Goal: Find specific page/section: Find specific page/section

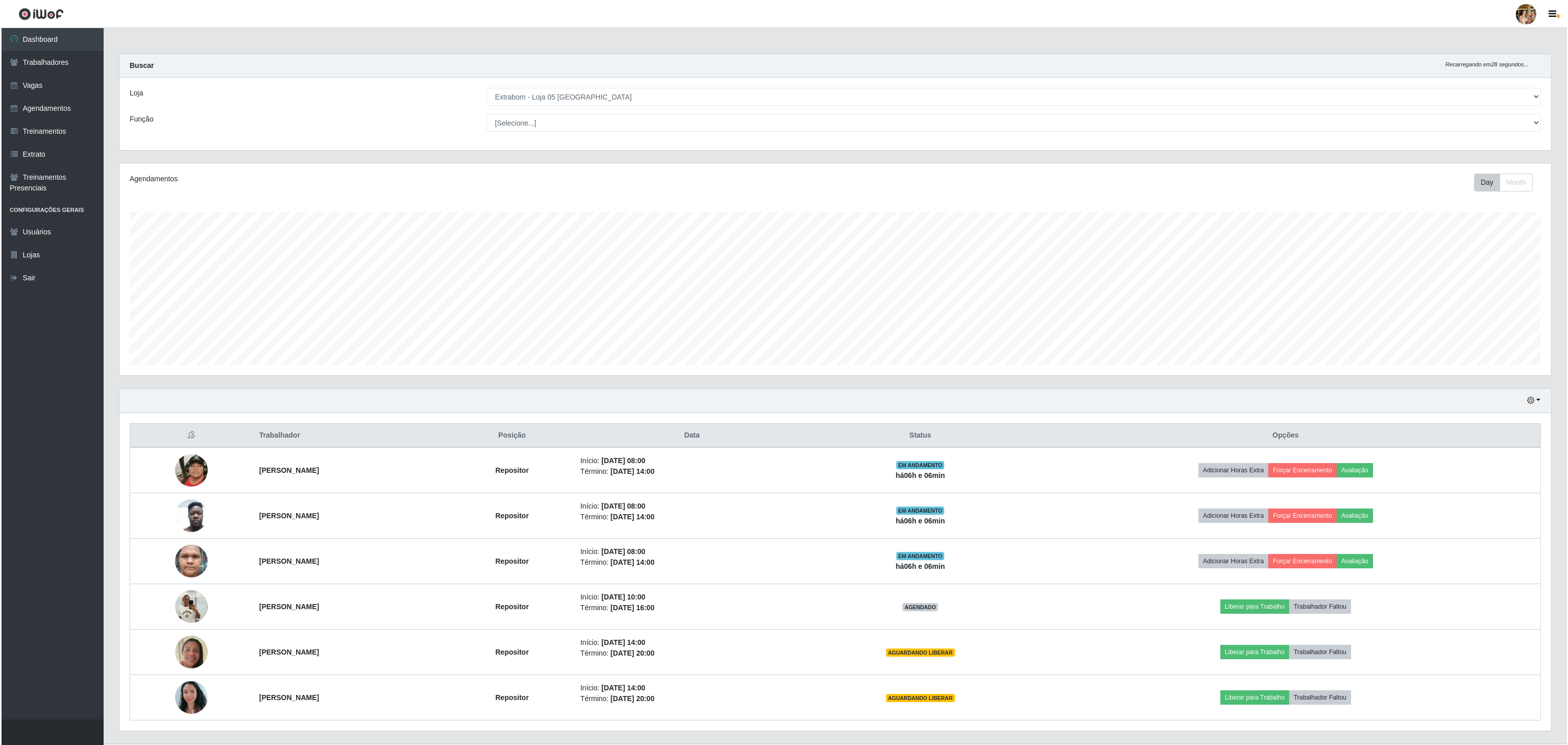
scroll to position [213, 1431]
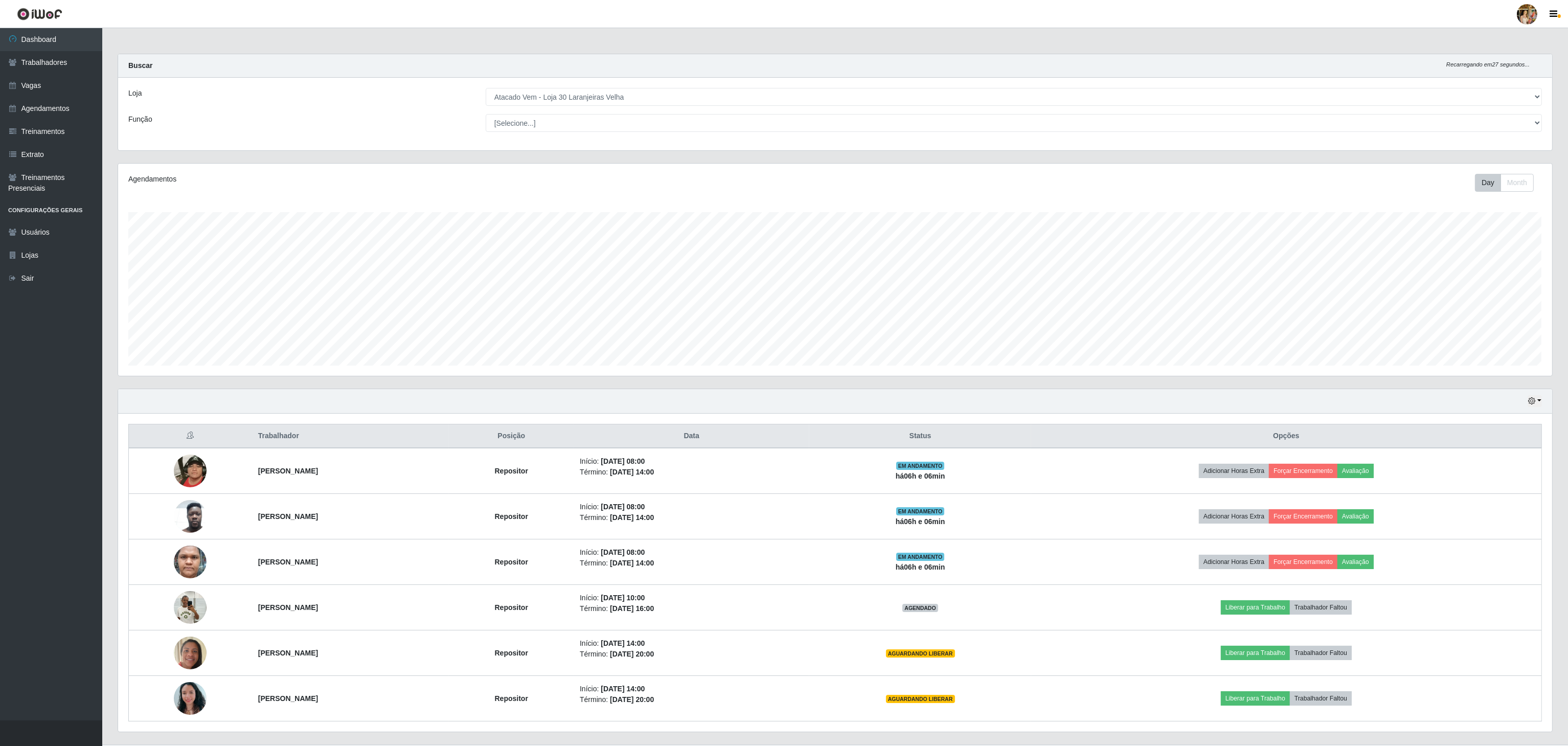
click at [486, 89] on select "[Selecione...] Atacado Vem - [GEOGRAPHIC_DATA] 30 Laranjeiras Velha Atacado Vem…" at bounding box center [1013, 96] width 1056 height 18
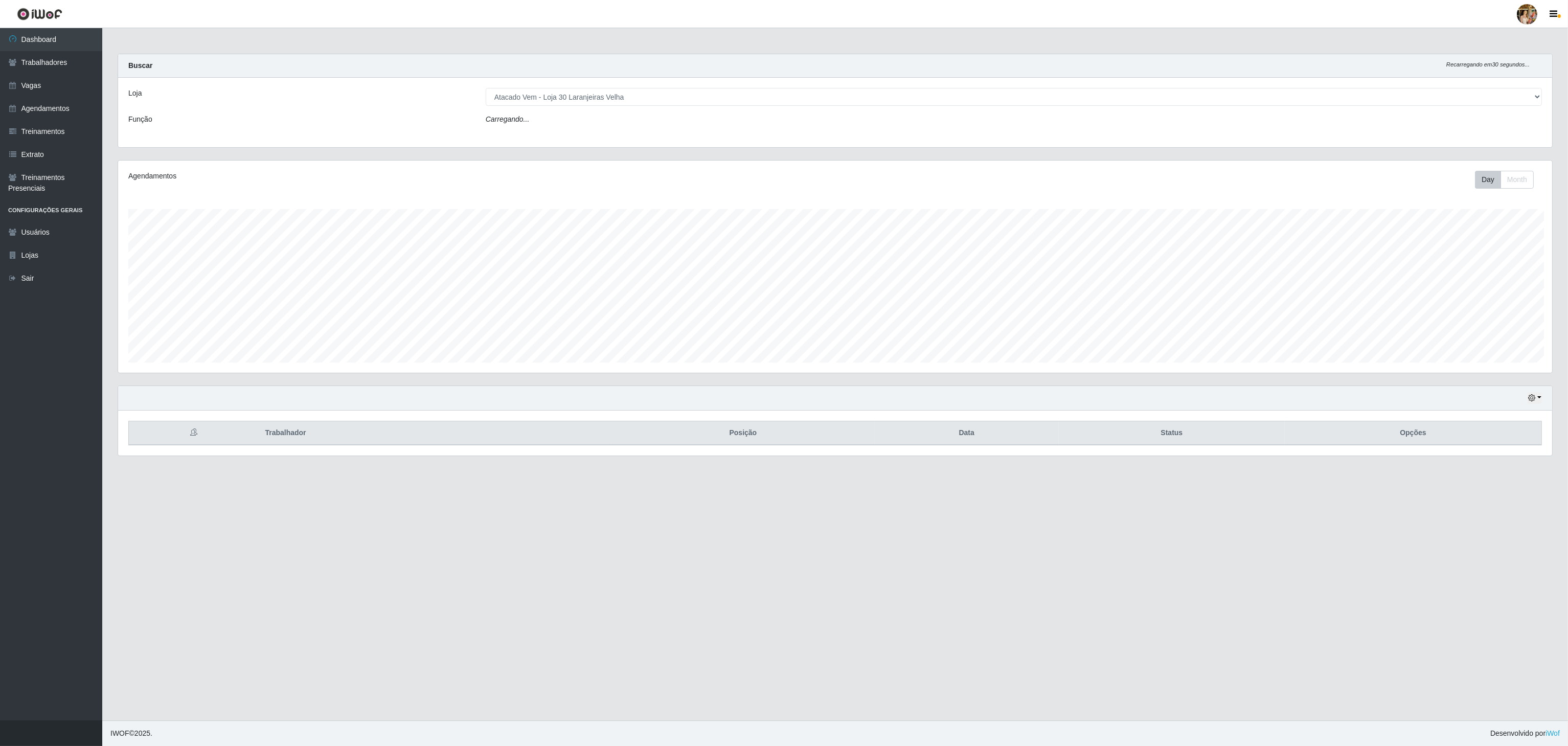
scroll to position [213, 1435]
click at [572, 83] on div "Loja [Selecione...] Atacado Vem - [GEOGRAPHIC_DATA] 30 Laranjeiras Velha Atacad…" at bounding box center [836, 112] width 1436 height 69
click at [569, 96] on select "[Selecione...] Atacado Vem - [GEOGRAPHIC_DATA] 30 Laranjeiras Velha Atacado Vem…" at bounding box center [1014, 96] width 1058 height 18
click at [486, 89] on select "[Selecione...] Atacado Vem - [GEOGRAPHIC_DATA] 30 Laranjeiras Velha Atacado Vem…" at bounding box center [1014, 96] width 1058 height 18
click at [586, 102] on select "[Selecione...] Atacado Vem - [GEOGRAPHIC_DATA] 30 Laranjeiras Velha Atacado Vem…" at bounding box center [1014, 96] width 1058 height 18
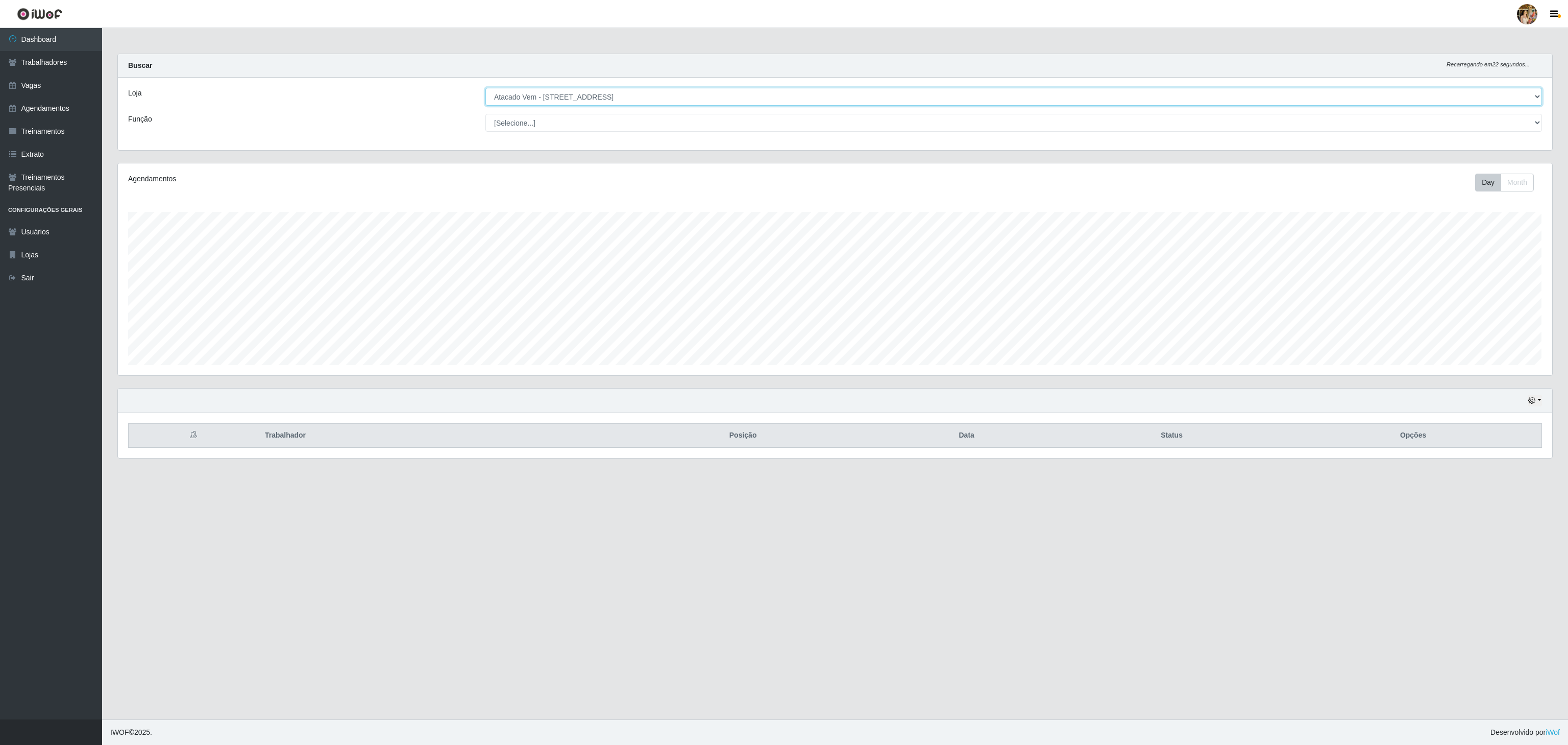
click at [639, 94] on select "[Selecione...] Atacado Vem - [GEOGRAPHIC_DATA] 30 Laranjeiras Velha Atacado Vem…" at bounding box center [1013, 96] width 1057 height 18
click at [485, 89] on select "[Selecione...] Atacado Vem - [GEOGRAPHIC_DATA] 30 Laranjeiras Velha Atacado Vem…" at bounding box center [1013, 96] width 1057 height 18
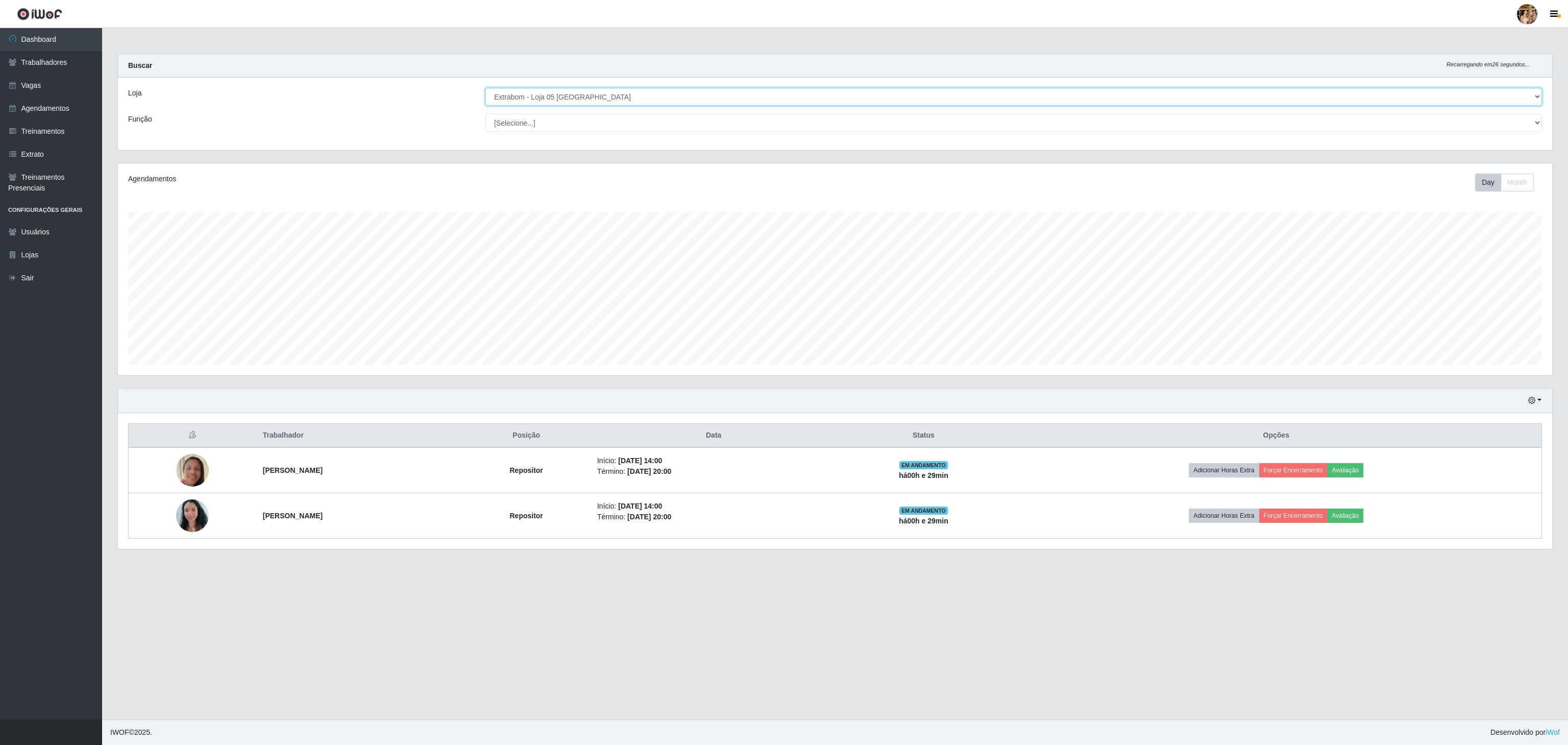
click at [602, 98] on select "[Selecione...] Atacado Vem - [GEOGRAPHIC_DATA] 30 Laranjeiras Velha Atacado Vem…" at bounding box center [1013, 96] width 1057 height 18
click at [485, 89] on select "[Selecione...] Atacado Vem - [GEOGRAPHIC_DATA] 30 Laranjeiras Velha Atacado Vem…" at bounding box center [1013, 96] width 1057 height 18
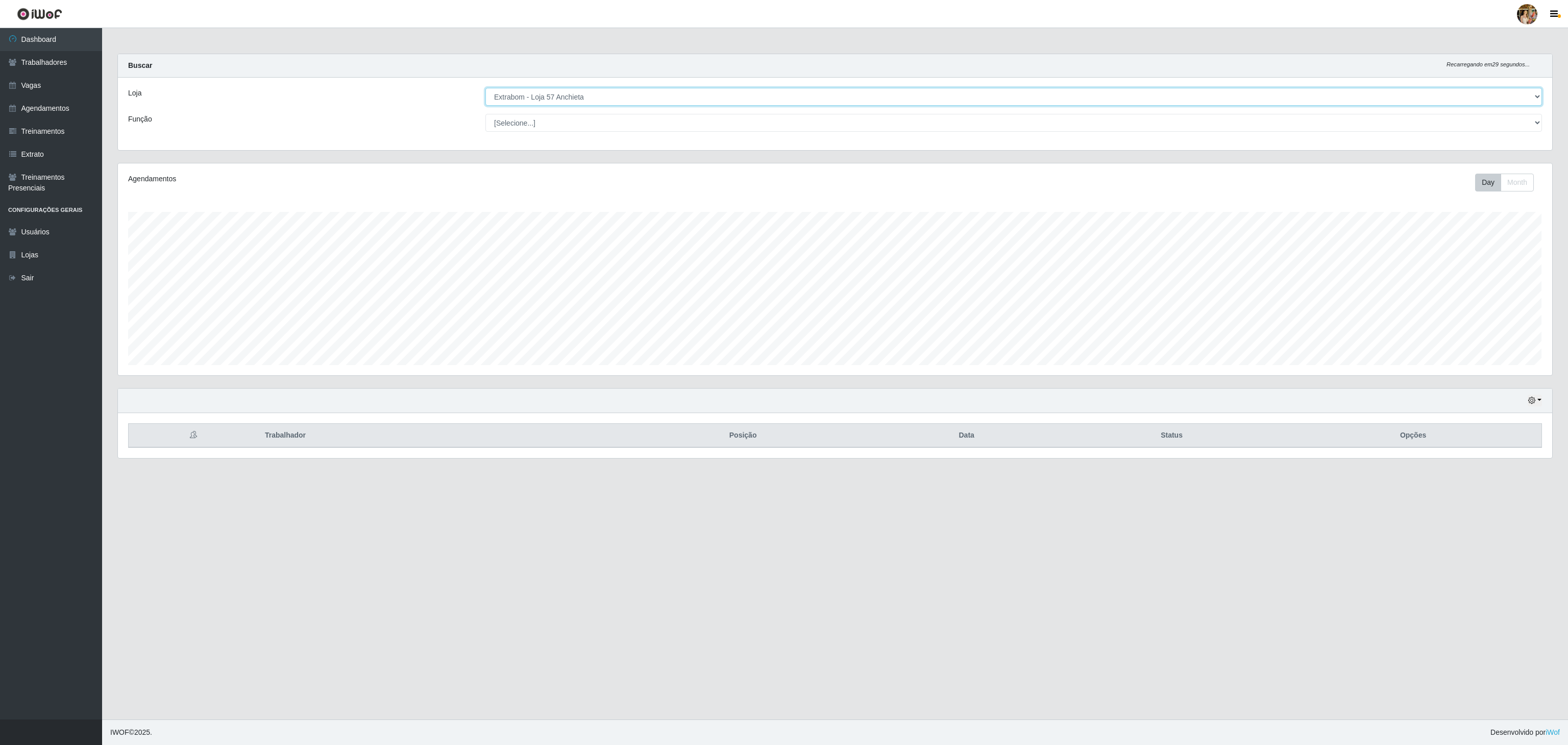
click at [625, 102] on select "[Selecione...] Atacado Vem - [GEOGRAPHIC_DATA] 30 Laranjeiras Velha Atacado Vem…" at bounding box center [1013, 96] width 1057 height 18
click at [485, 89] on select "[Selecione...] Atacado Vem - [GEOGRAPHIC_DATA] 30 Laranjeiras Velha Atacado Vem…" at bounding box center [1013, 96] width 1057 height 18
click at [598, 93] on select "[Selecione...] Atacado Vem - [GEOGRAPHIC_DATA] 30 Laranjeiras Velha Atacado Vem…" at bounding box center [1013, 96] width 1057 height 18
click at [485, 89] on select "[Selecione...] Atacado Vem - [GEOGRAPHIC_DATA] 30 Laranjeiras Velha Atacado Vem…" at bounding box center [1013, 96] width 1057 height 18
click at [597, 100] on select "[Selecione...] Atacado Vem - [GEOGRAPHIC_DATA] 30 Laranjeiras Velha Atacado Vem…" at bounding box center [1013, 96] width 1057 height 18
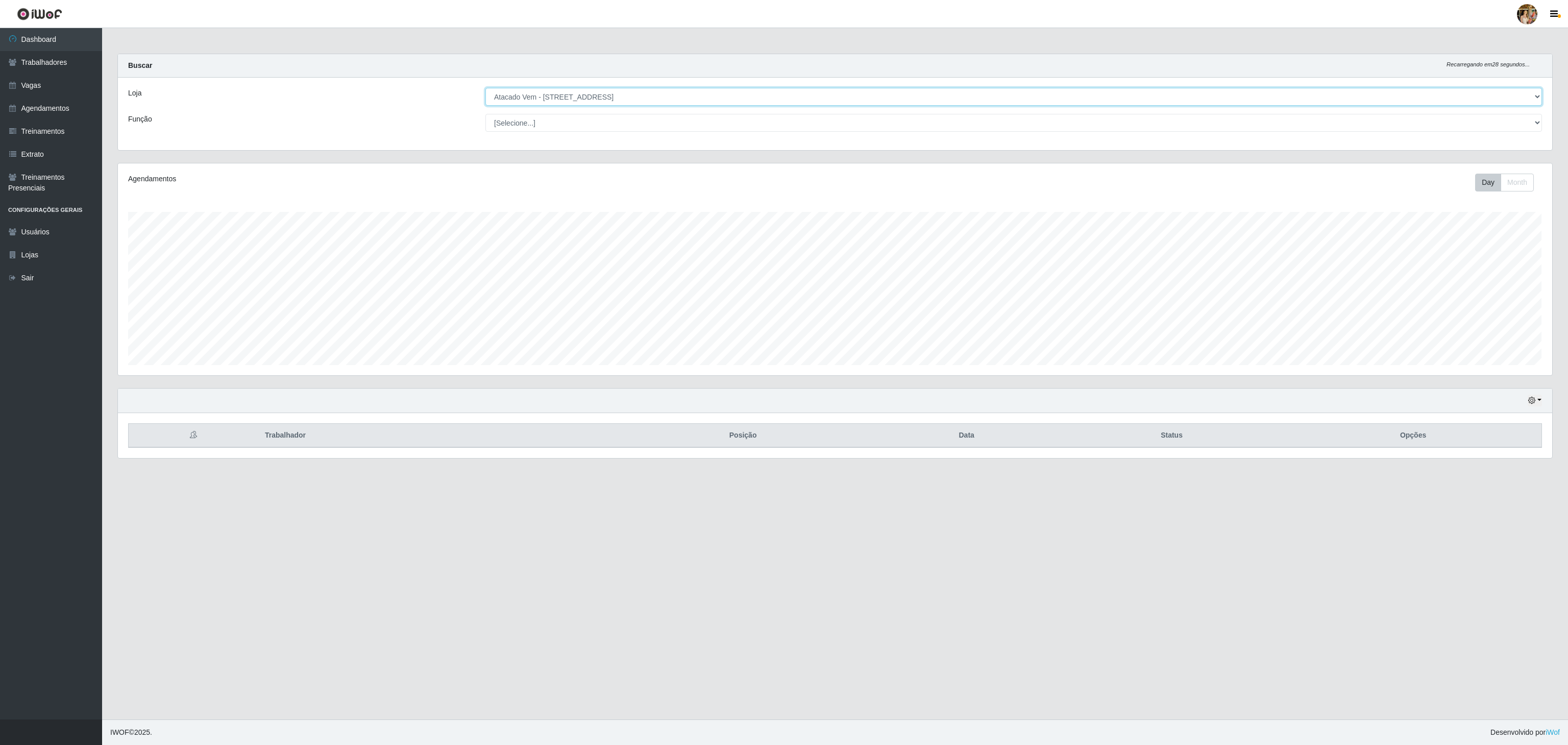
click at [485, 89] on select "[Selecione...] Atacado Vem - [GEOGRAPHIC_DATA] 30 Laranjeiras Velha Atacado Vem…" at bounding box center [1013, 96] width 1057 height 18
click at [595, 97] on select "[Selecione...] Atacado Vem - [GEOGRAPHIC_DATA] 30 Laranjeiras Velha Atacado Vem…" at bounding box center [1013, 96] width 1057 height 18
click at [485, 89] on select "[Selecione...] Atacado Vem - [GEOGRAPHIC_DATA] 30 Laranjeiras Velha Atacado Vem…" at bounding box center [1013, 96] width 1057 height 18
drag, startPoint x: 607, startPoint y: 92, endPoint x: 607, endPoint y: 103, distance: 11.0
click at [607, 92] on select "[Selecione...] Atacado Vem - [GEOGRAPHIC_DATA] 30 Laranjeiras Velha Atacado Vem…" at bounding box center [1013, 96] width 1057 height 18
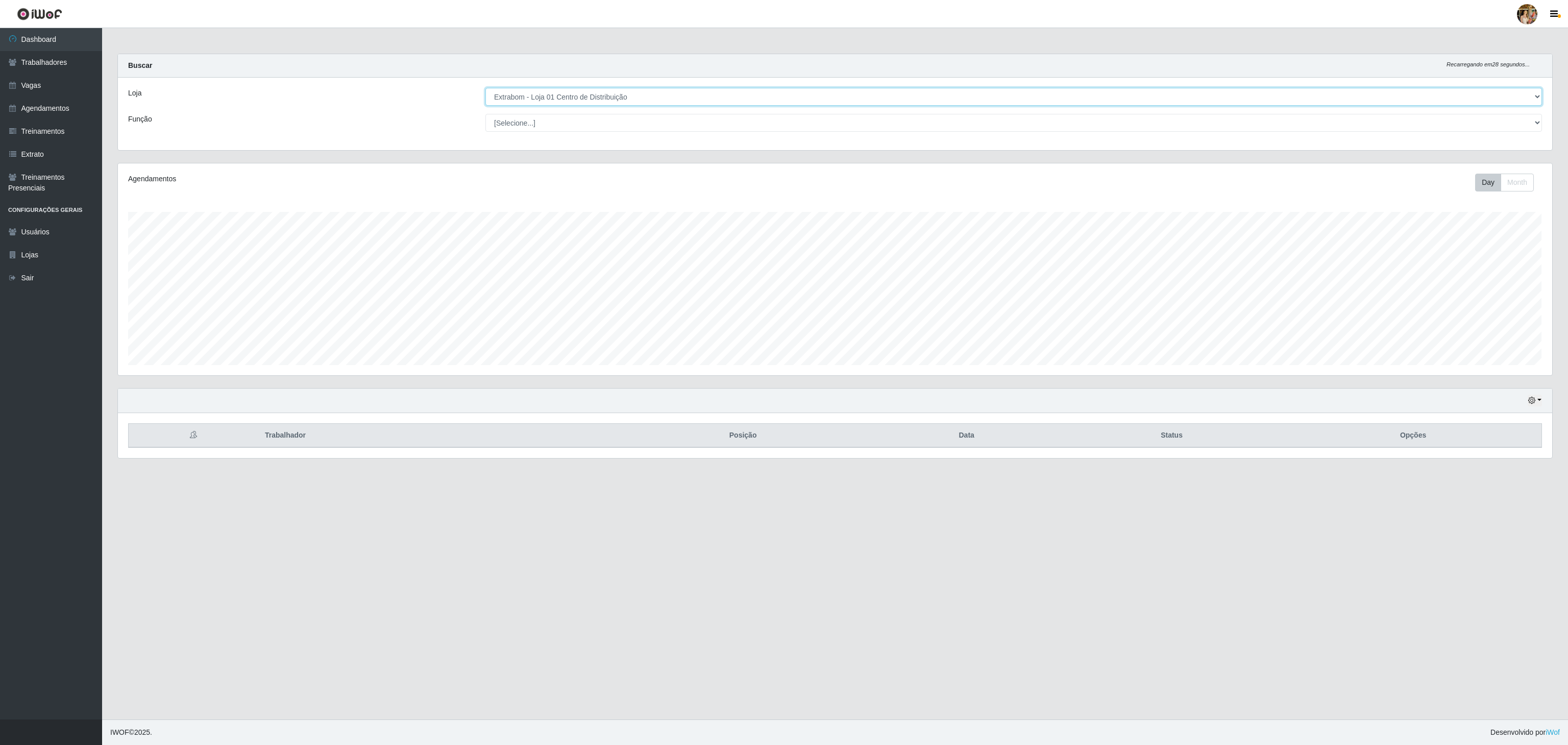
click at [485, 89] on select "[Selecione...] Atacado Vem - [GEOGRAPHIC_DATA] 30 Laranjeiras Velha Atacado Vem…" at bounding box center [1013, 96] width 1057 height 18
click at [596, 101] on select "[Selecione...] Atacado Vem - [GEOGRAPHIC_DATA] 30 Laranjeiras Velha Atacado Vem…" at bounding box center [1013, 96] width 1057 height 18
click at [485, 89] on select "[Selecione...] Atacado Vem - [GEOGRAPHIC_DATA] 30 Laranjeiras Velha Atacado Vem…" at bounding box center [1013, 96] width 1057 height 18
drag, startPoint x: 586, startPoint y: 95, endPoint x: 586, endPoint y: 103, distance: 8.0
click at [586, 95] on select "[Selecione...] Atacado Vem - [GEOGRAPHIC_DATA] 30 Laranjeiras Velha Atacado Vem…" at bounding box center [1013, 96] width 1057 height 18
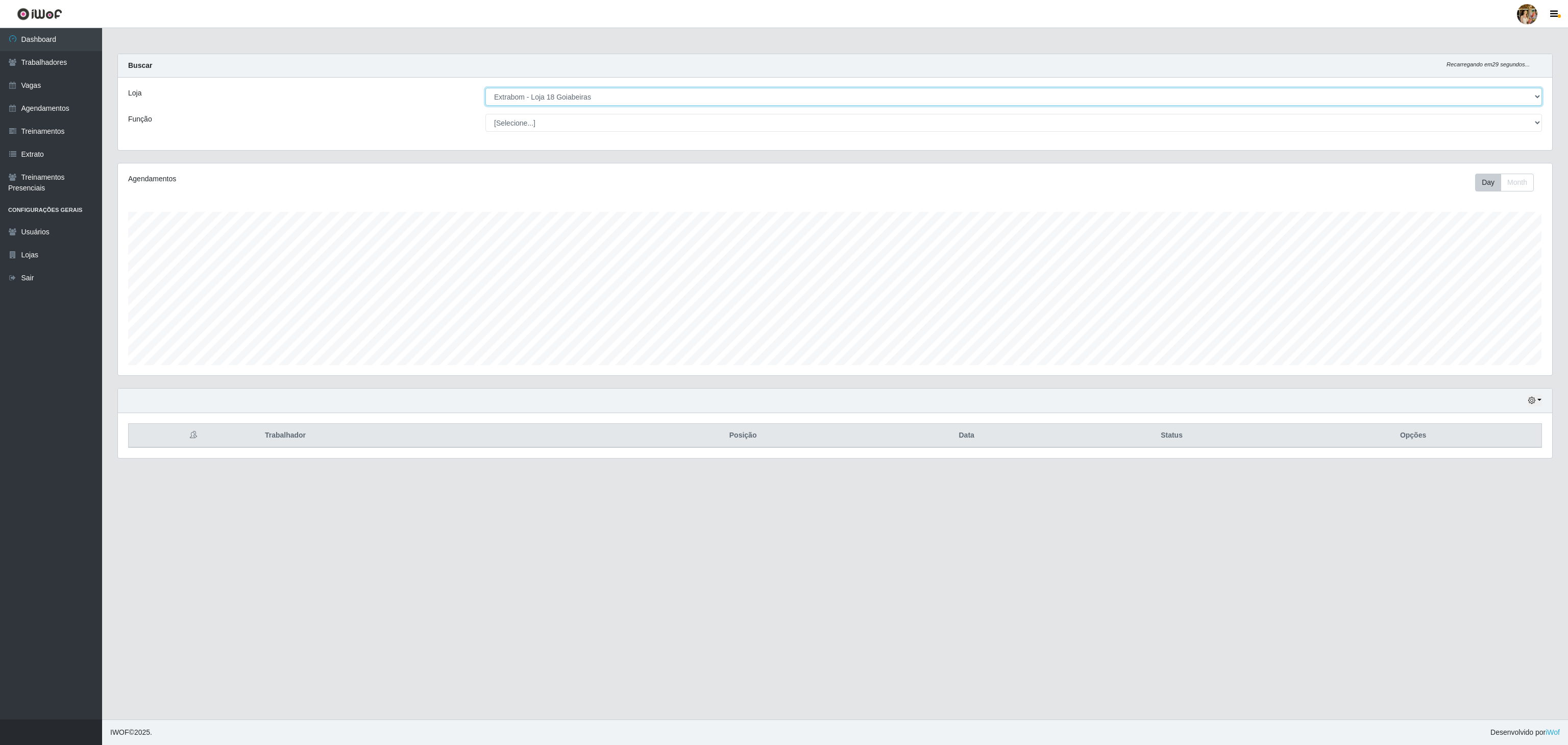
click at [485, 89] on select "[Selecione...] Atacado Vem - [GEOGRAPHIC_DATA] 30 Laranjeiras Velha Atacado Vem…" at bounding box center [1013, 96] width 1057 height 18
click at [612, 100] on select "[Selecione...] Atacado Vem - [GEOGRAPHIC_DATA] 30 Laranjeiras Velha Atacado Vem…" at bounding box center [1013, 96] width 1057 height 18
click at [485, 89] on select "[Selecione...] Atacado Vem - [GEOGRAPHIC_DATA] 30 Laranjeiras Velha Atacado Vem…" at bounding box center [1013, 96] width 1057 height 18
click at [583, 99] on select "[Selecione...] Atacado Vem - [GEOGRAPHIC_DATA] 30 Laranjeiras Velha Atacado Vem…" at bounding box center [1013, 96] width 1057 height 18
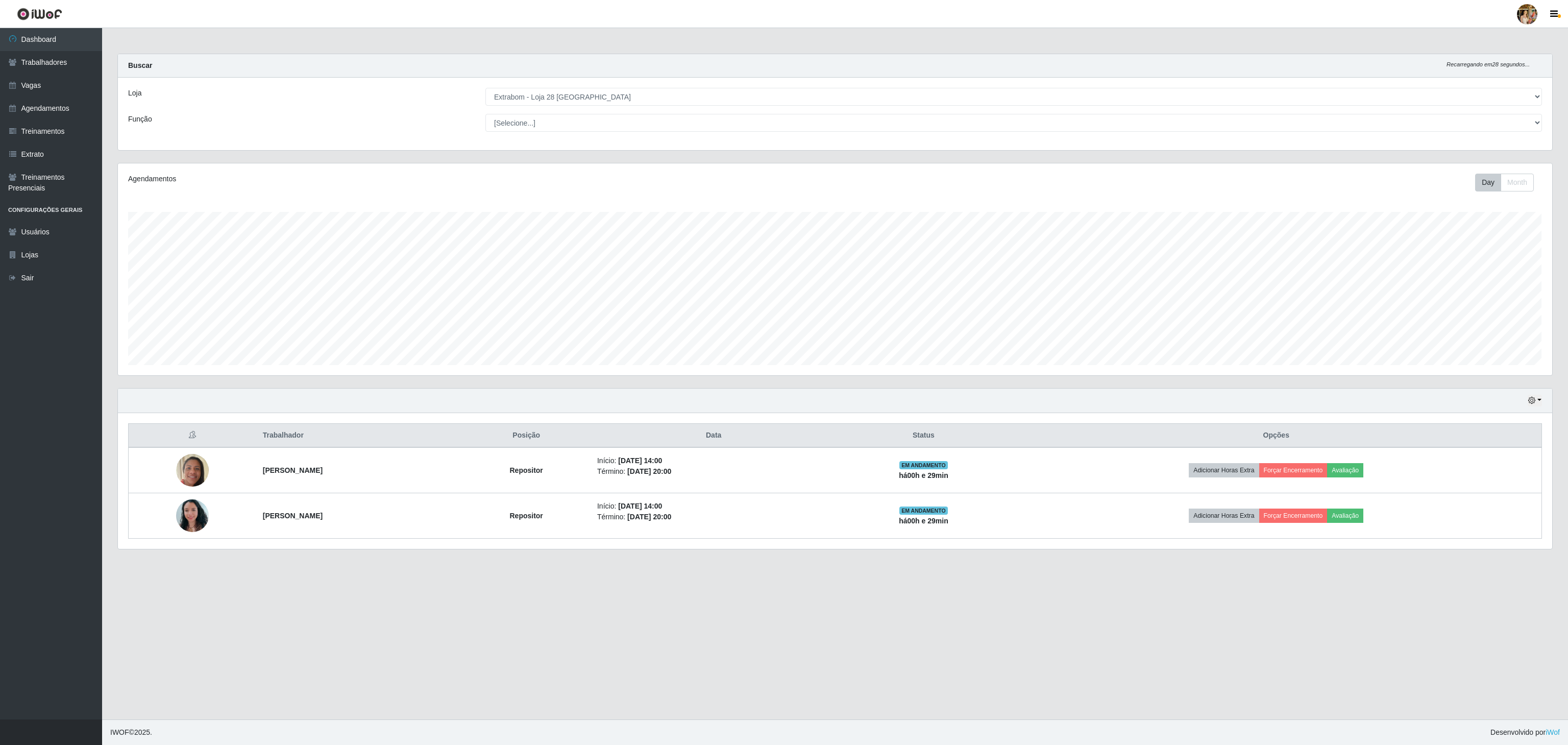
click at [470, 572] on main "Carregando... Buscar Recarregando em 28 segundos... Loja [Selecione...] Atacado…" at bounding box center [835, 373] width 1466 height 691
click at [534, 88] on div "Loja [Selecione...] Atacado Vem - [GEOGRAPHIC_DATA] 30 Laranjeiras Velha Atacad…" at bounding box center [835, 114] width 1435 height 73
click at [536, 99] on select "[Selecione...] Atacado Vem - [GEOGRAPHIC_DATA] 30 Laranjeiras Velha Atacado Vem…" at bounding box center [1013, 96] width 1057 height 18
click at [485, 89] on select "[Selecione...] Atacado Vem - [GEOGRAPHIC_DATA] 30 Laranjeiras Velha Atacado Vem…" at bounding box center [1013, 96] width 1057 height 18
click at [556, 100] on select "[Selecione...] Atacado Vem - [GEOGRAPHIC_DATA] 30 Laranjeiras Velha Atacado Vem…" at bounding box center [1013, 96] width 1057 height 18
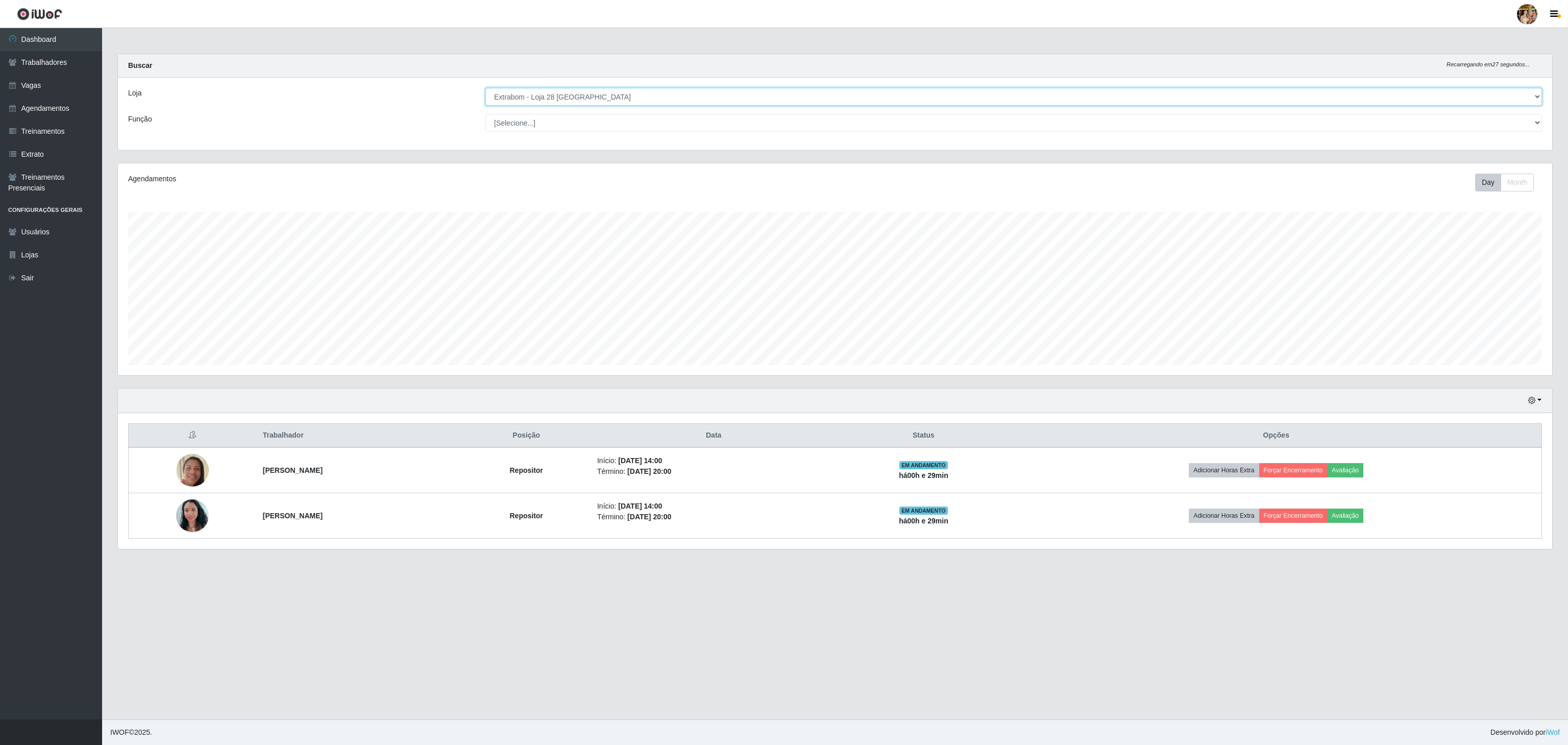
click at [485, 89] on select "[Selecione...] Atacado Vem - [GEOGRAPHIC_DATA] 30 Laranjeiras Velha Atacado Vem…" at bounding box center [1013, 96] width 1057 height 18
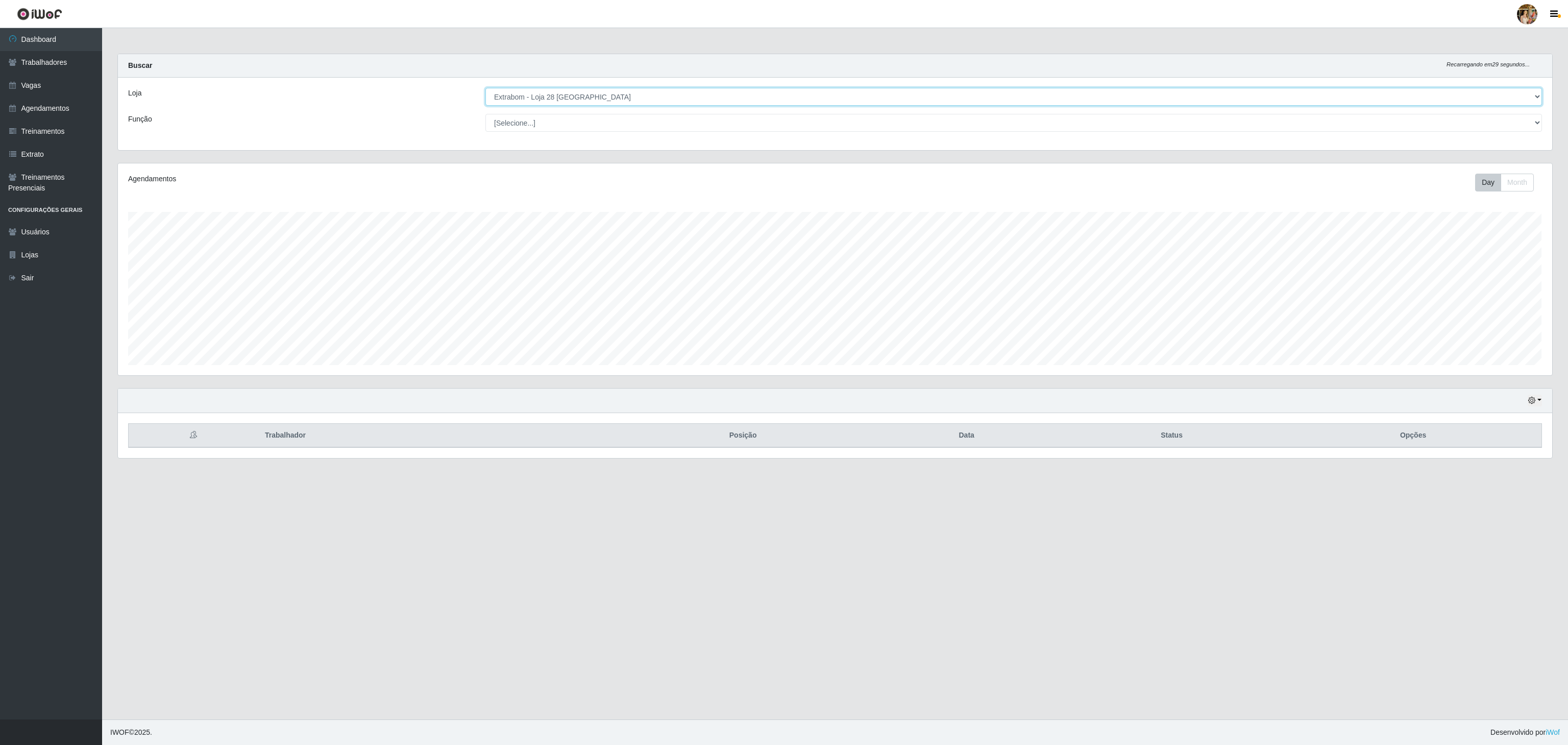
click at [591, 103] on select "[Selecione...] Atacado Vem - [GEOGRAPHIC_DATA] 30 Laranjeiras Velha Atacado Vem…" at bounding box center [1013, 96] width 1057 height 18
select select "470"
click at [485, 89] on select "[Selecione...] Atacado Vem - [GEOGRAPHIC_DATA] 30 Laranjeiras Velha Atacado Vem…" at bounding box center [1013, 96] width 1057 height 18
